Goal: Entertainment & Leisure: Consume media (video, audio)

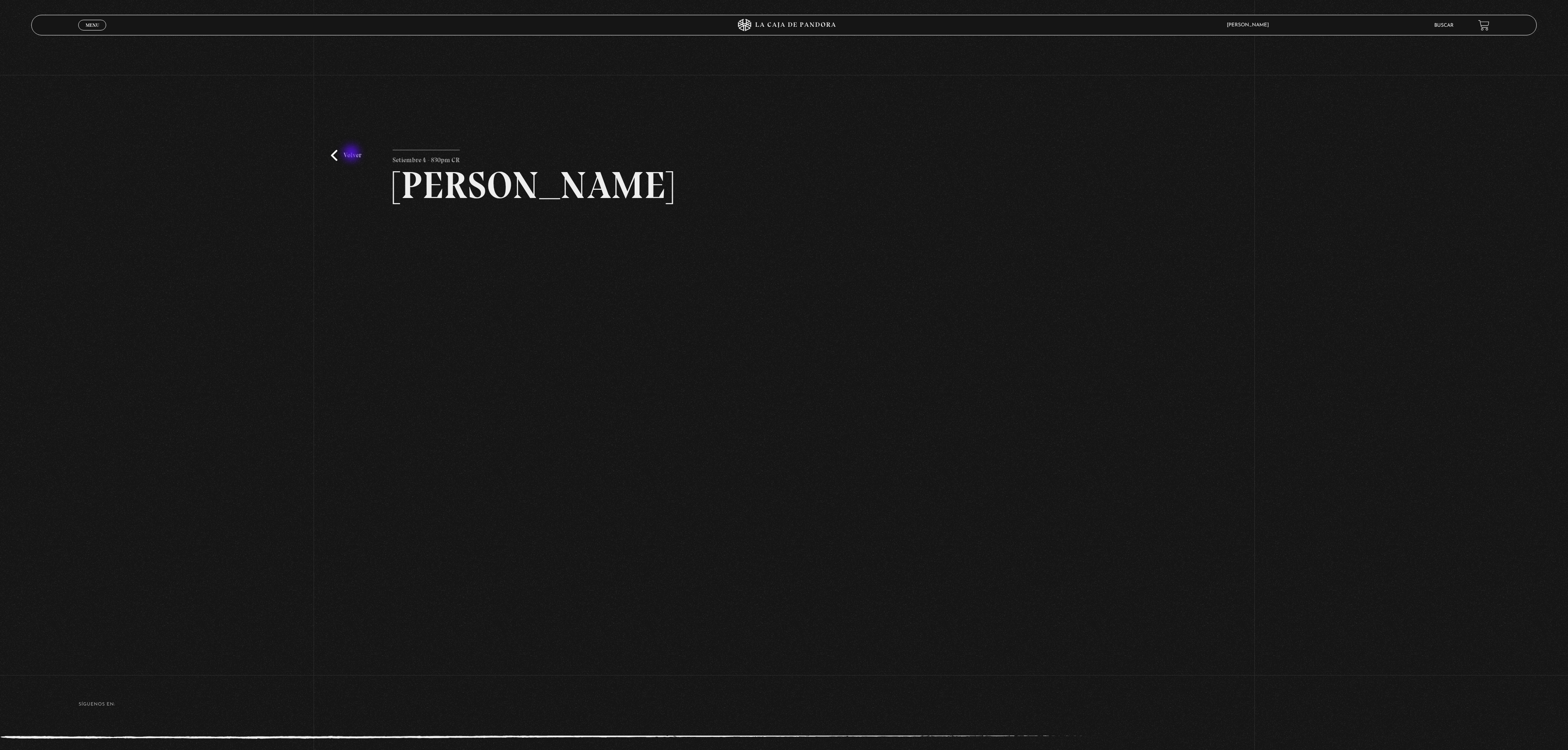
click at [351, 154] on link "Volver" at bounding box center [346, 155] width 31 height 11
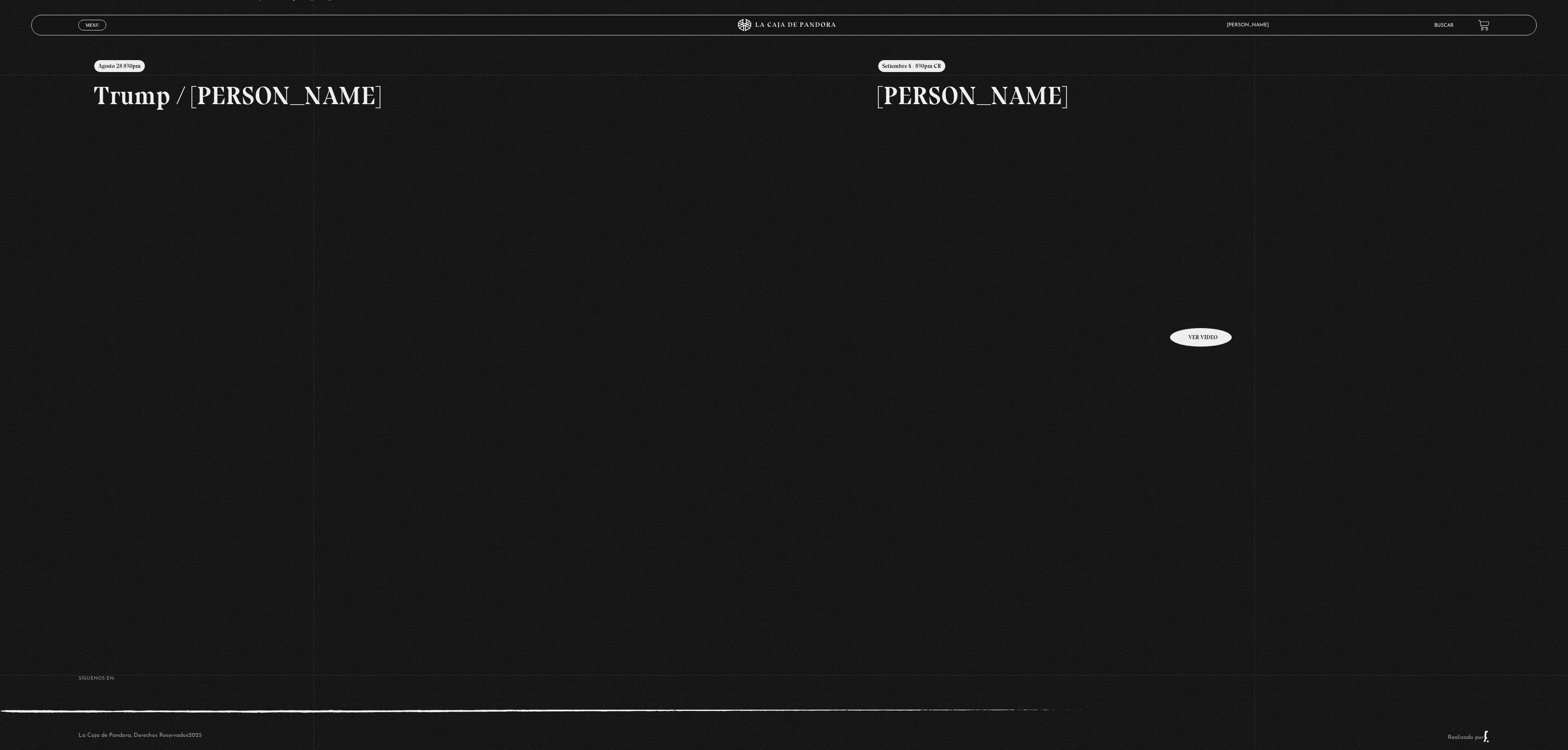
scroll to position [142, 0]
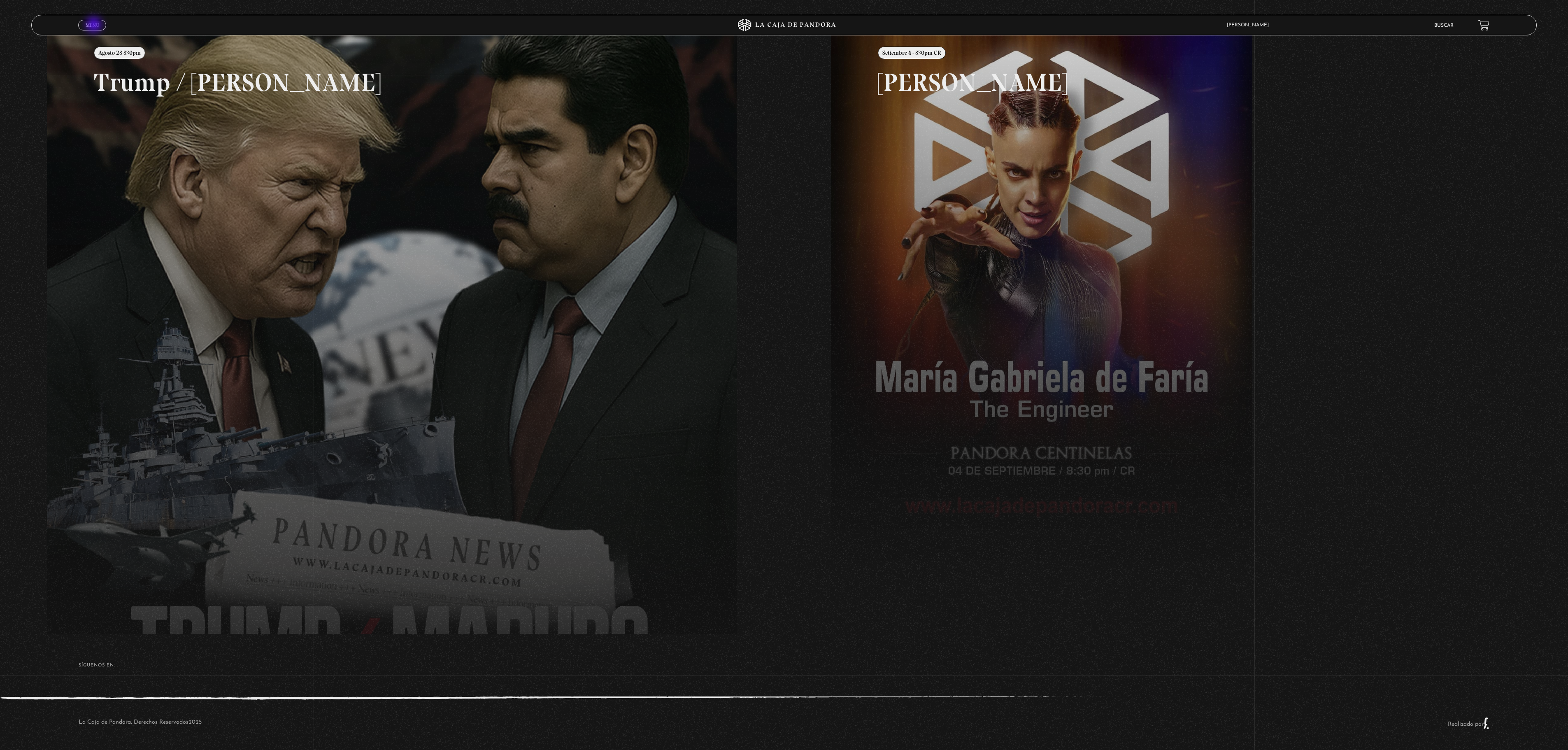
click at [94, 26] on span "Menu" at bounding box center [93, 25] width 13 height 5
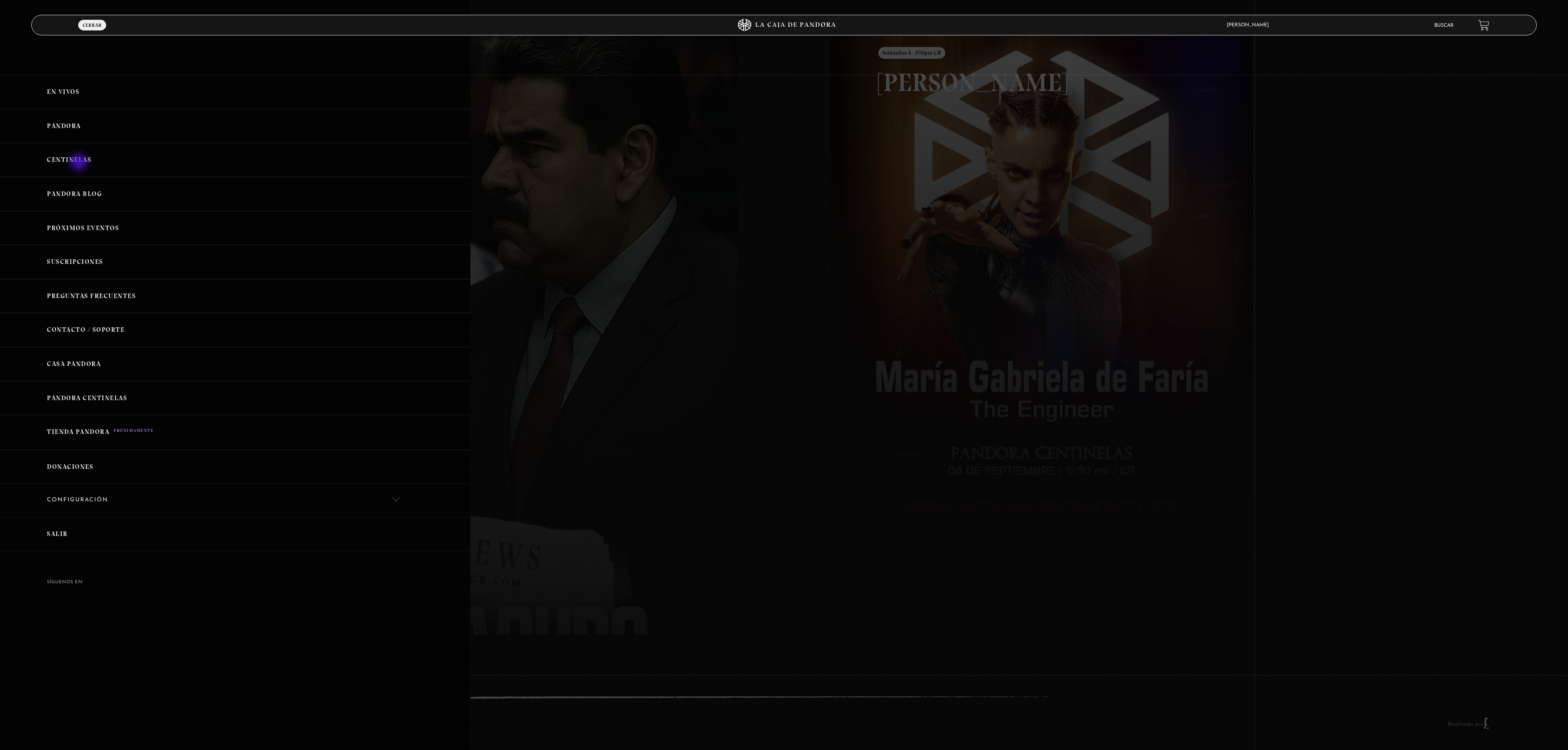
click at [80, 163] on link "Centinelas" at bounding box center [235, 160] width 471 height 34
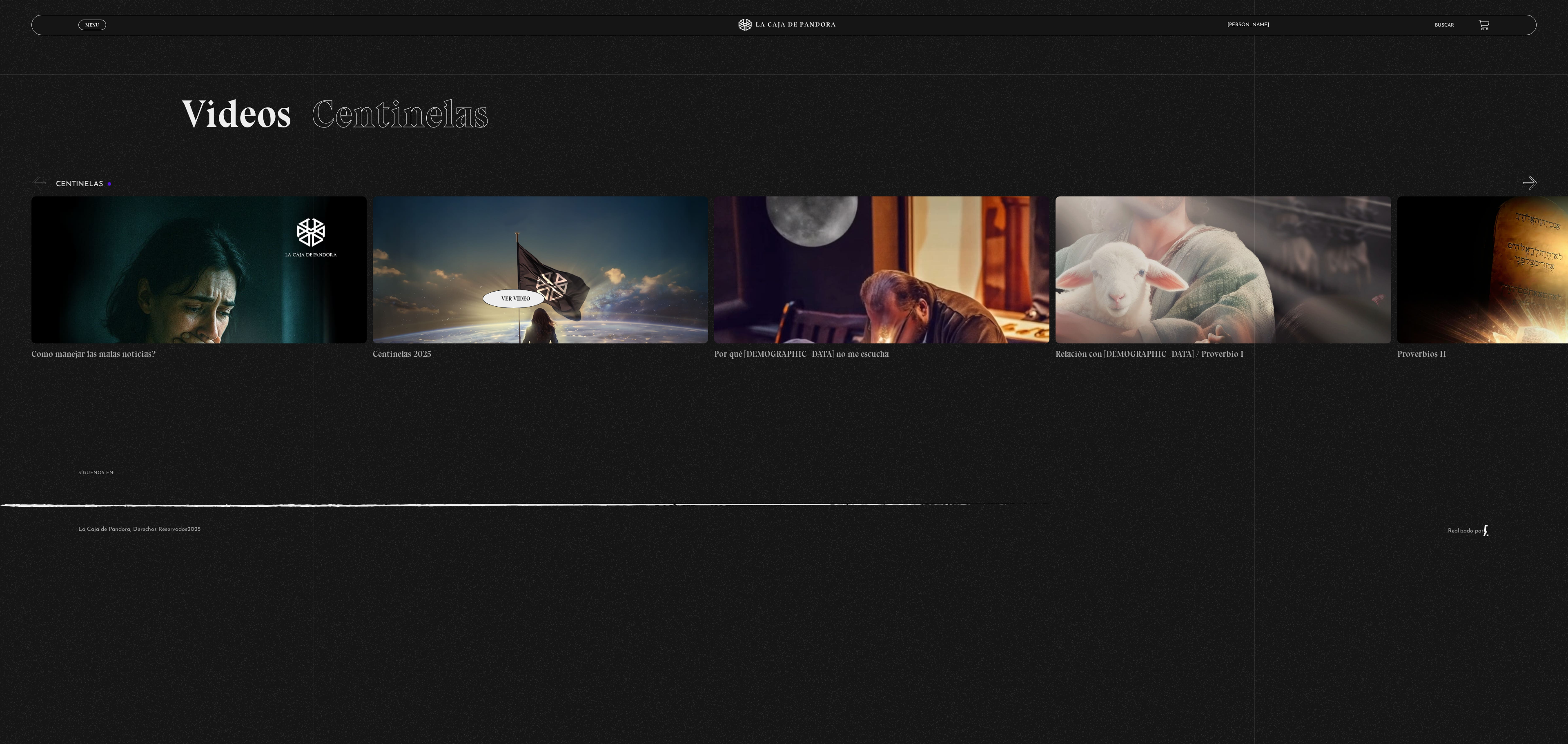
click at [503, 277] on figure at bounding box center [540, 270] width 335 height 147
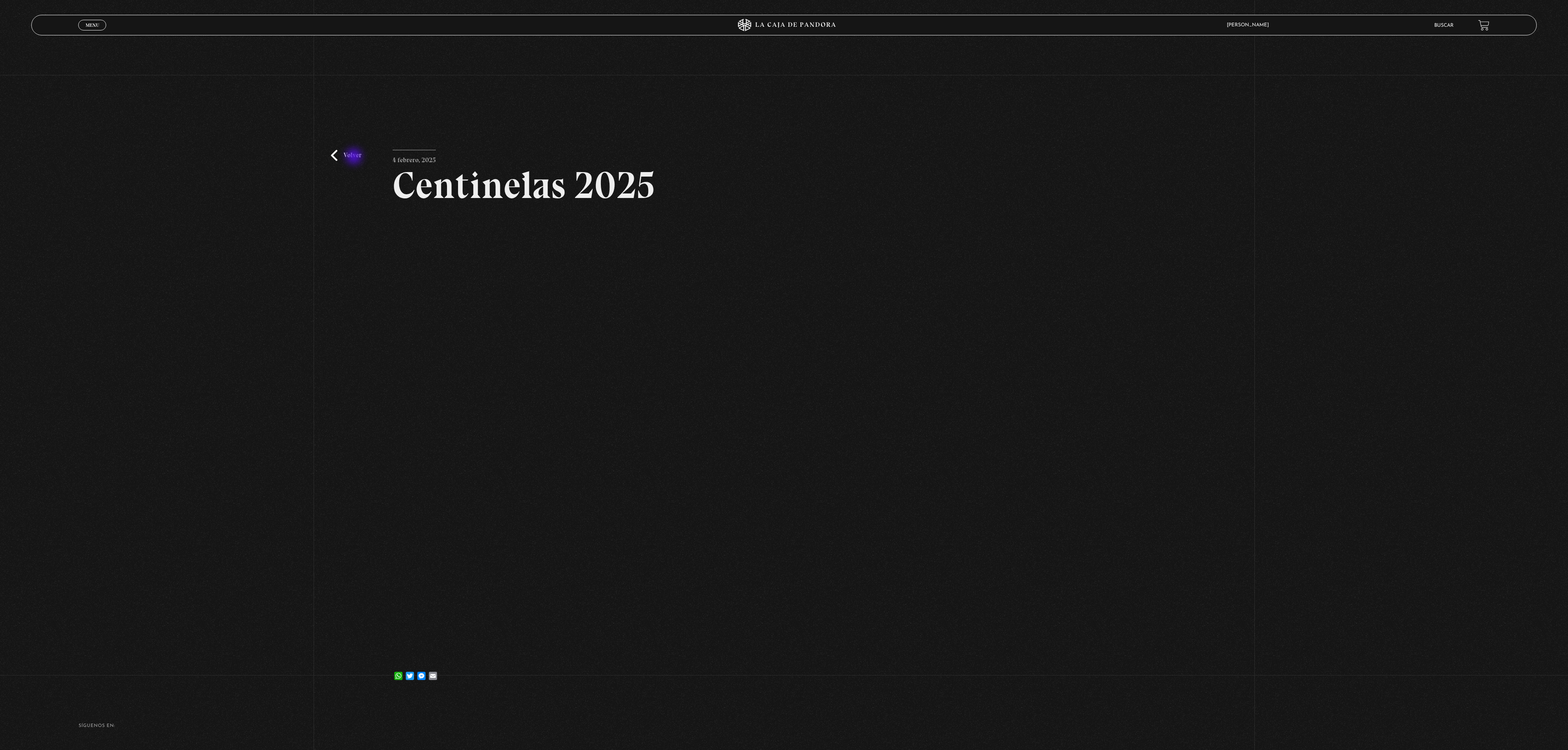
click at [355, 157] on link "Volver" at bounding box center [346, 155] width 31 height 11
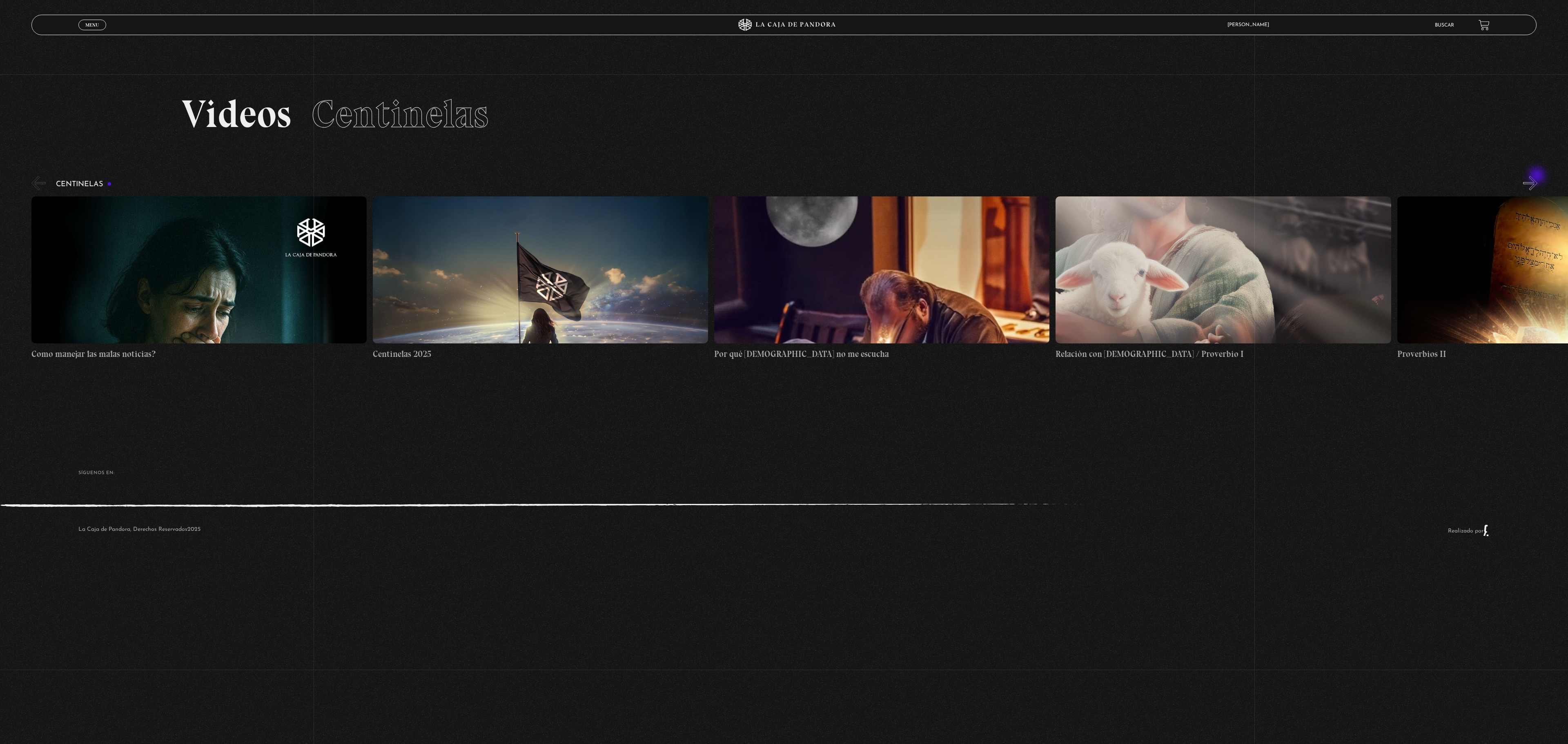
click at [1538, 177] on div "Centinelas" at bounding box center [800, 267] width 1536 height 186
click at [1532, 179] on button "»" at bounding box center [1530, 183] width 14 height 14
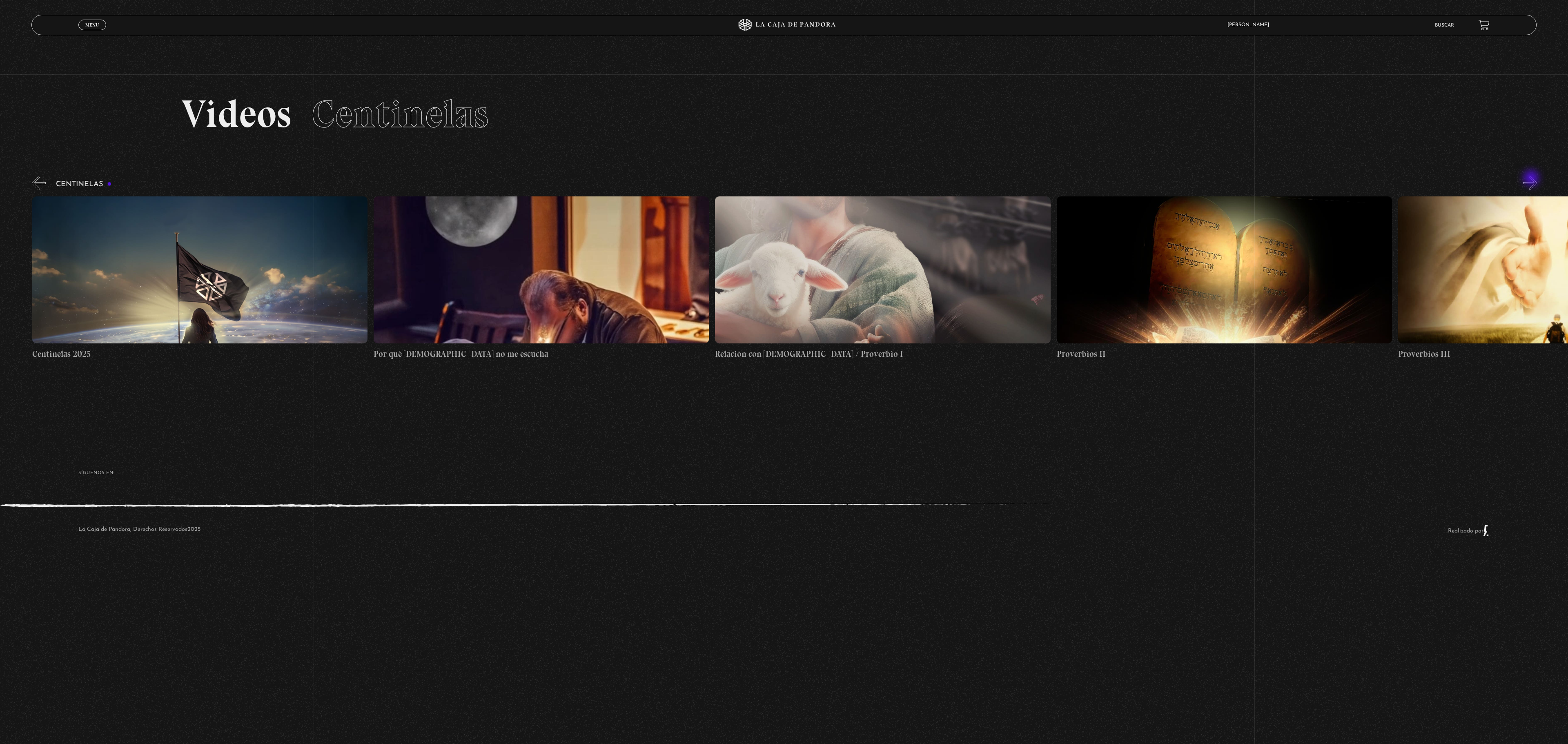
click at [1532, 179] on button "»" at bounding box center [1530, 183] width 14 height 14
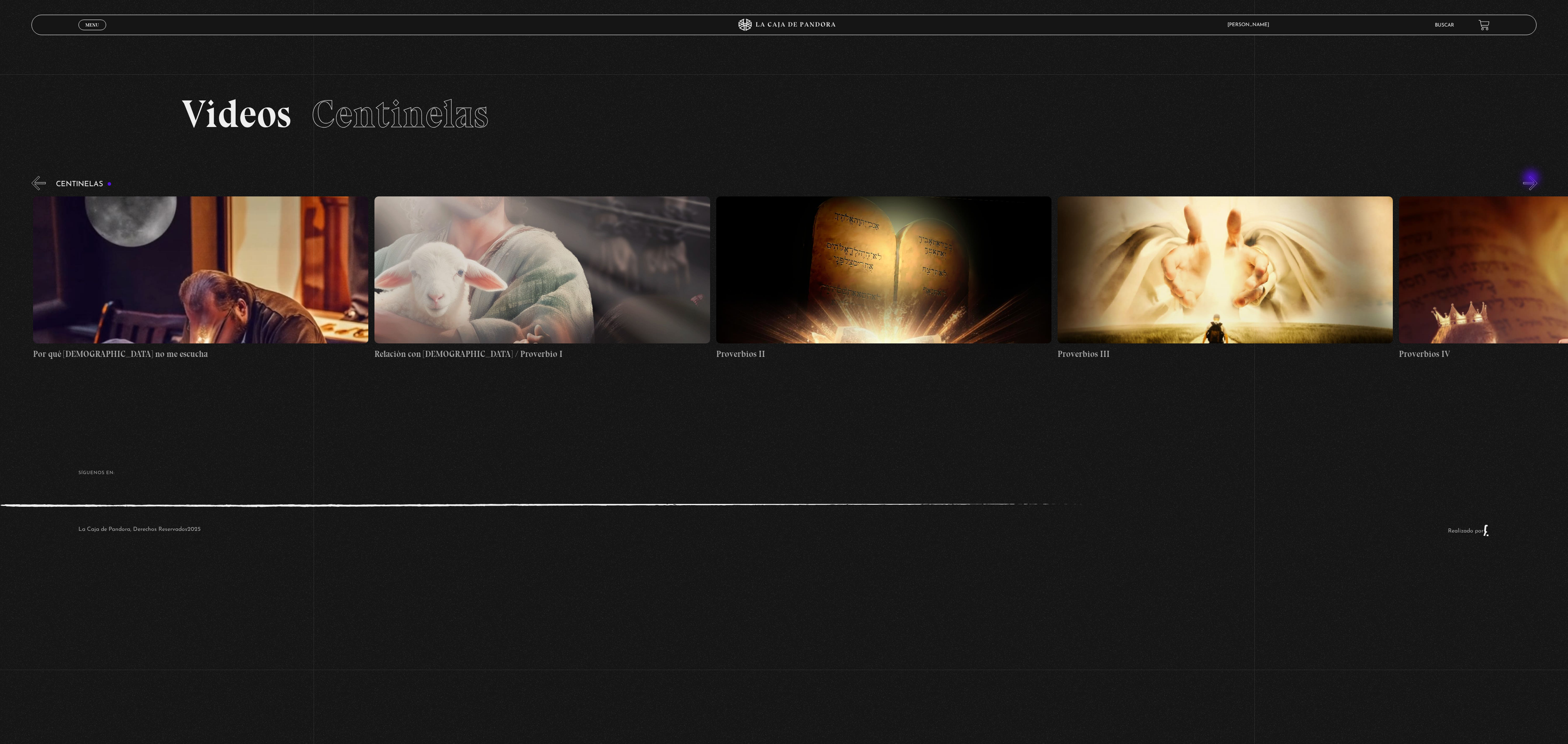
click at [1532, 179] on button "»" at bounding box center [1530, 183] width 14 height 14
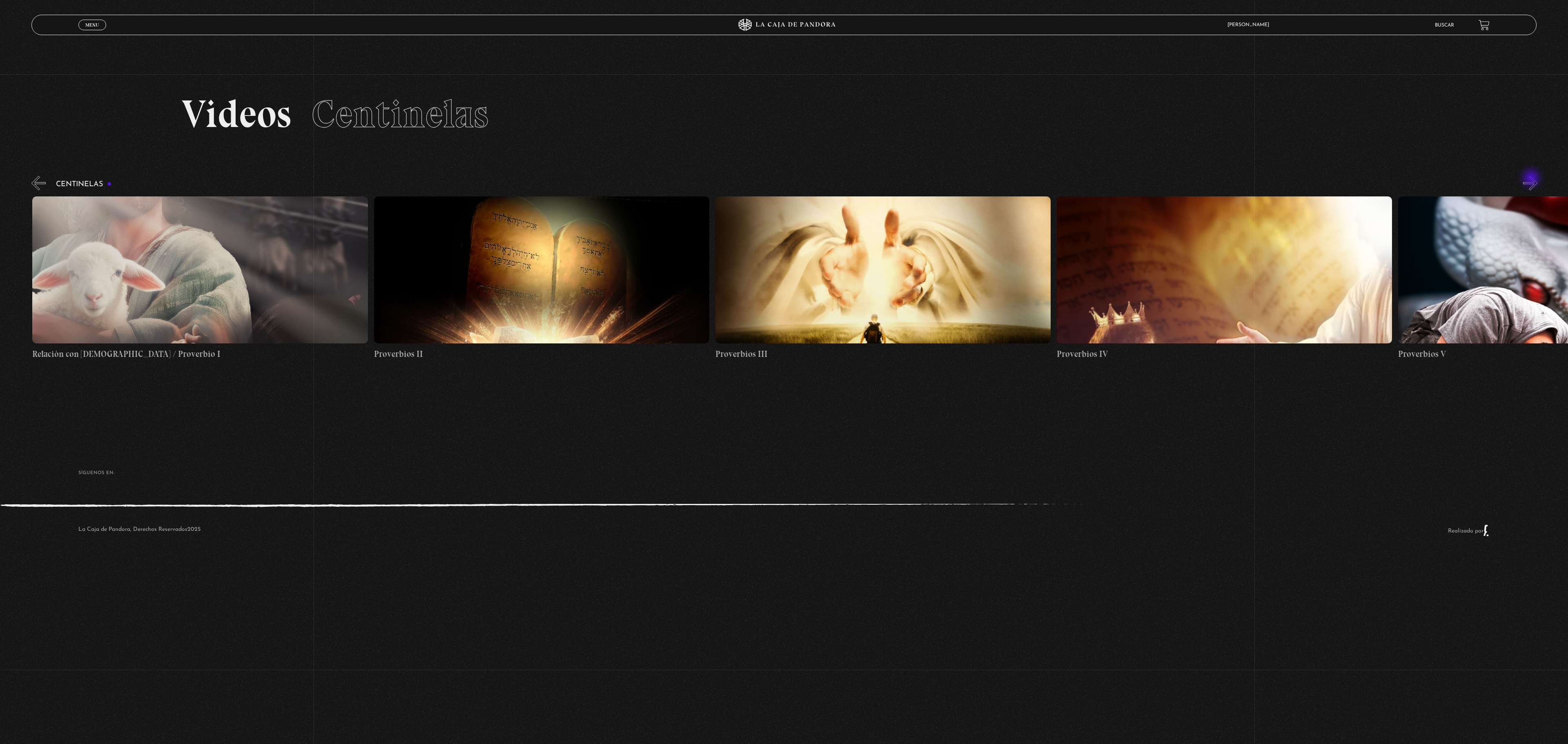
scroll to position [0, 1024]
